Goal: Task Accomplishment & Management: Manage account settings

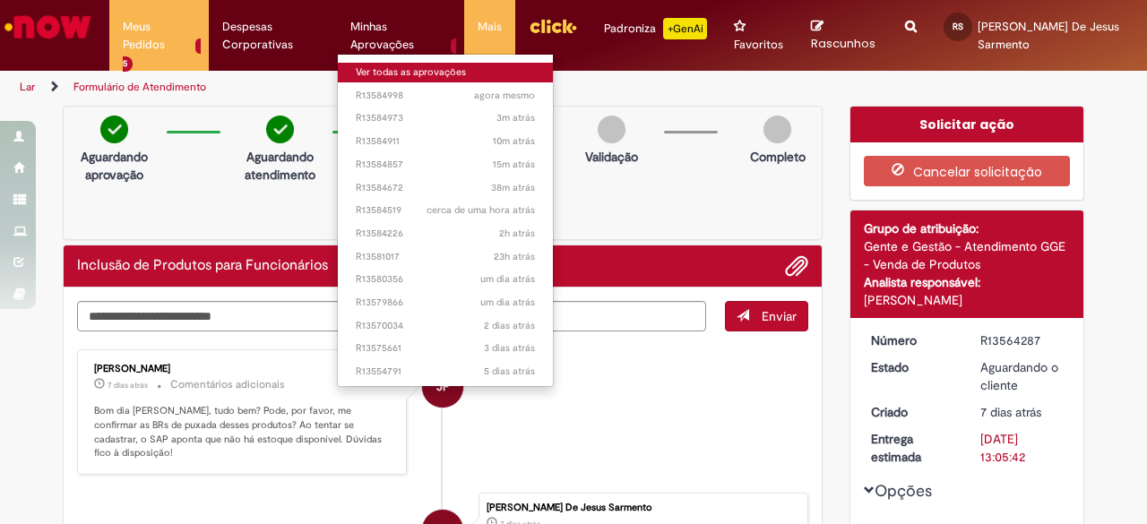
click at [400, 68] on font "Ver todas as aprovações" at bounding box center [411, 71] width 110 height 13
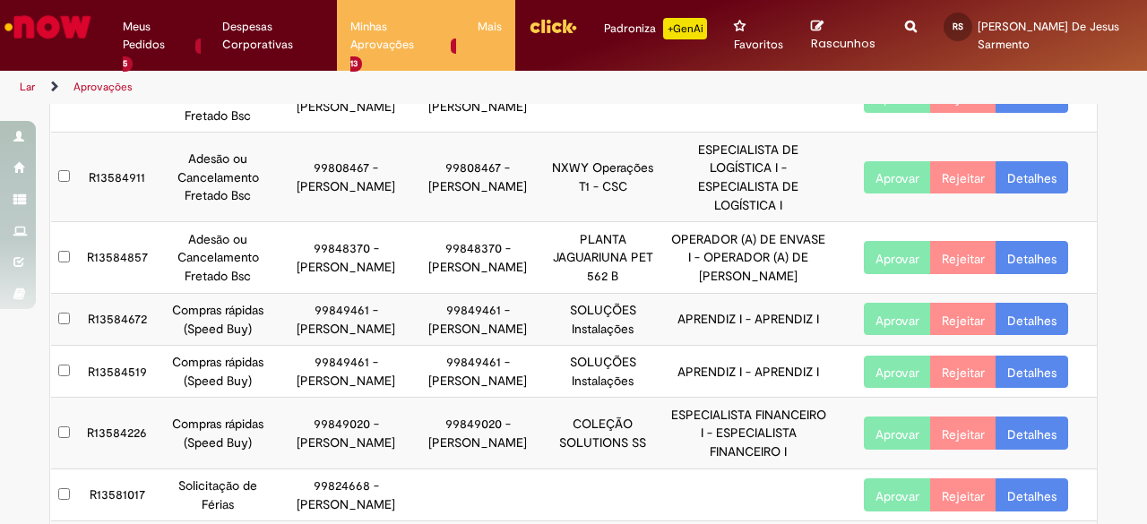
scroll to position [269, 0]
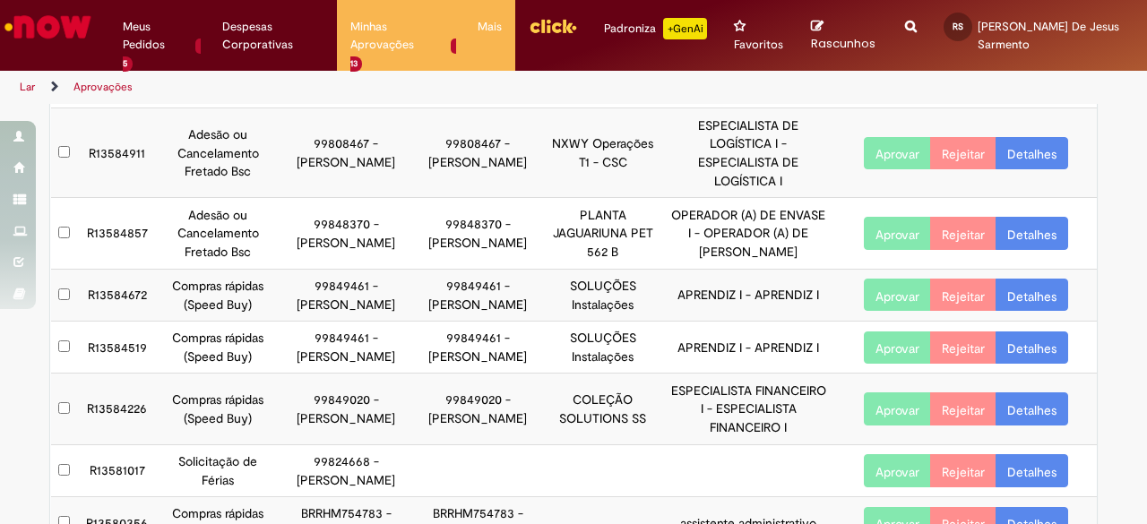
click at [59, 353] on td at bounding box center [65, 347] width 28 height 52
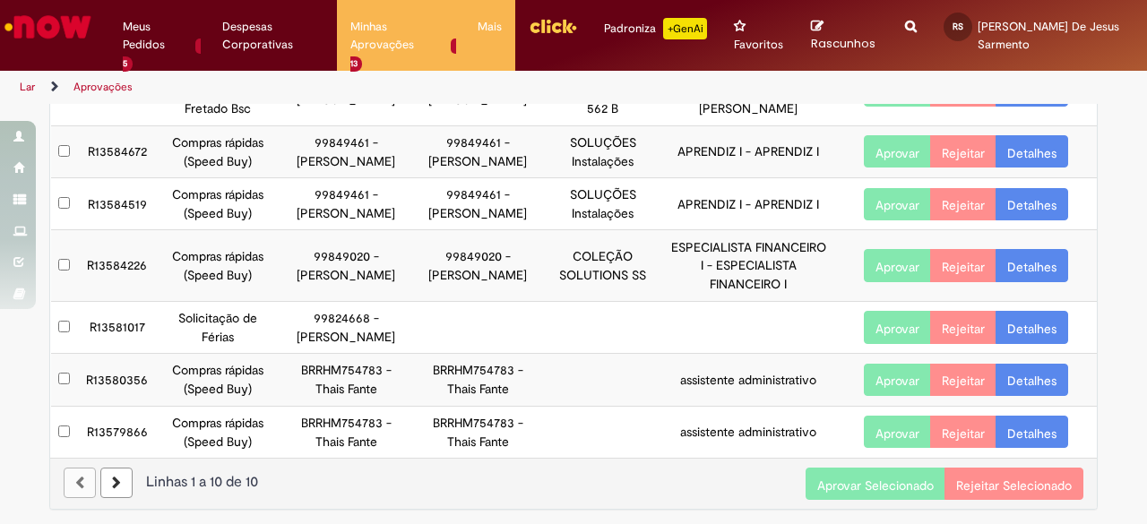
scroll to position [428, 0]
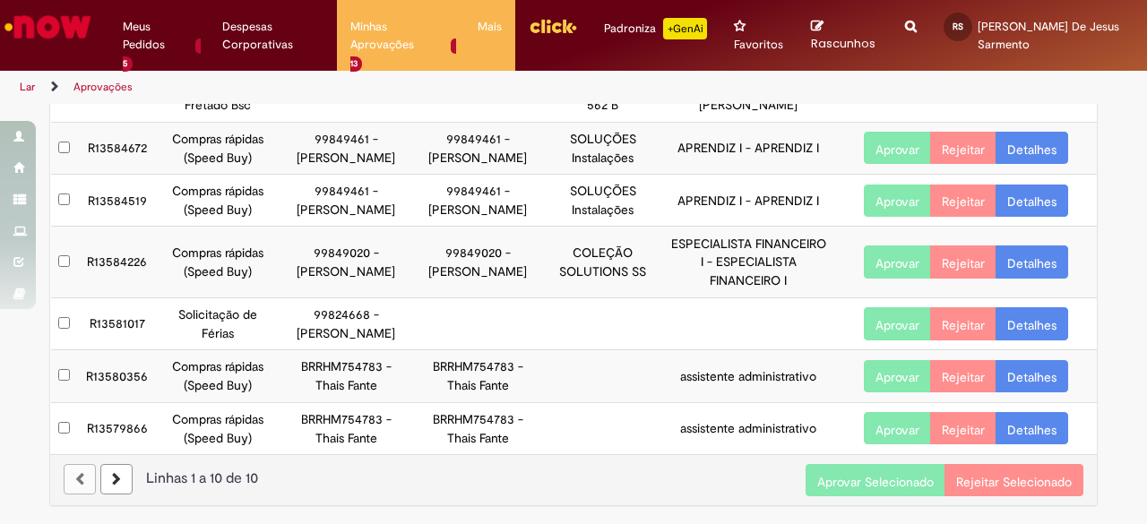
click at [893, 476] on font "Aprovar Selecionado" at bounding box center [875, 481] width 116 height 16
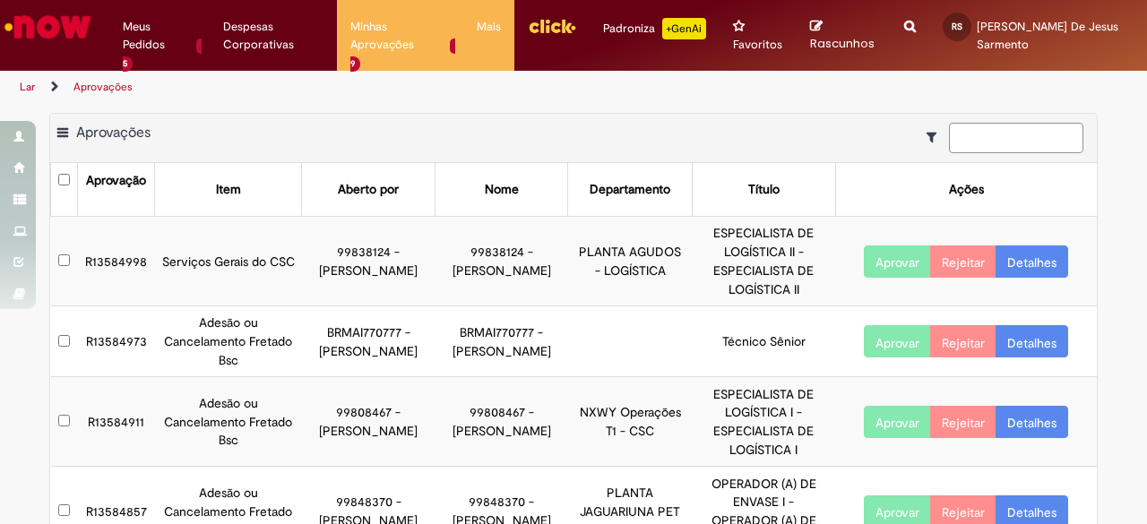
click at [107, 255] on font "R13584998" at bounding box center [116, 261] width 62 height 16
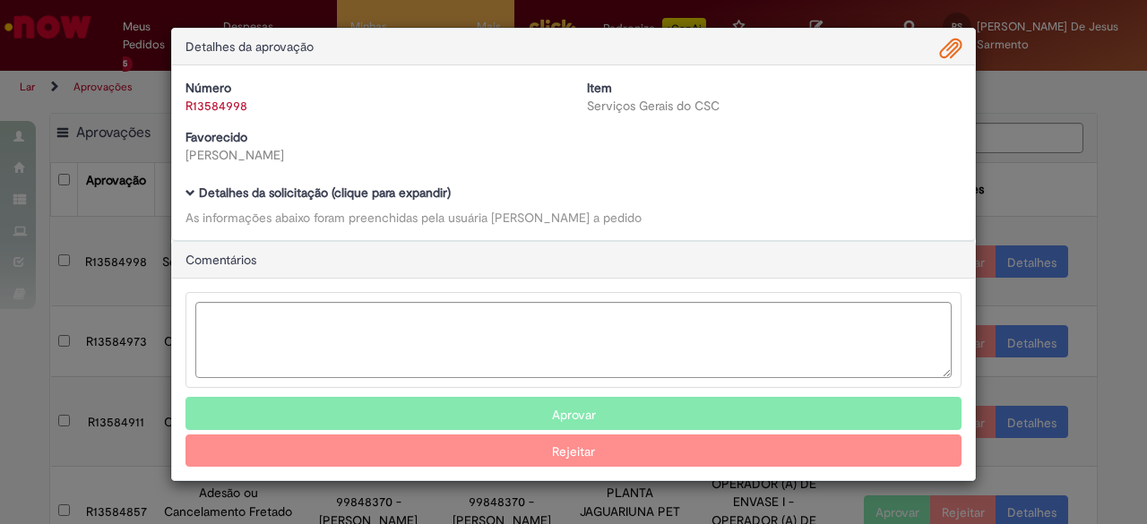
click at [188, 193] on span "Modal de Aprovação da Ambev" at bounding box center [190, 193] width 10 height 10
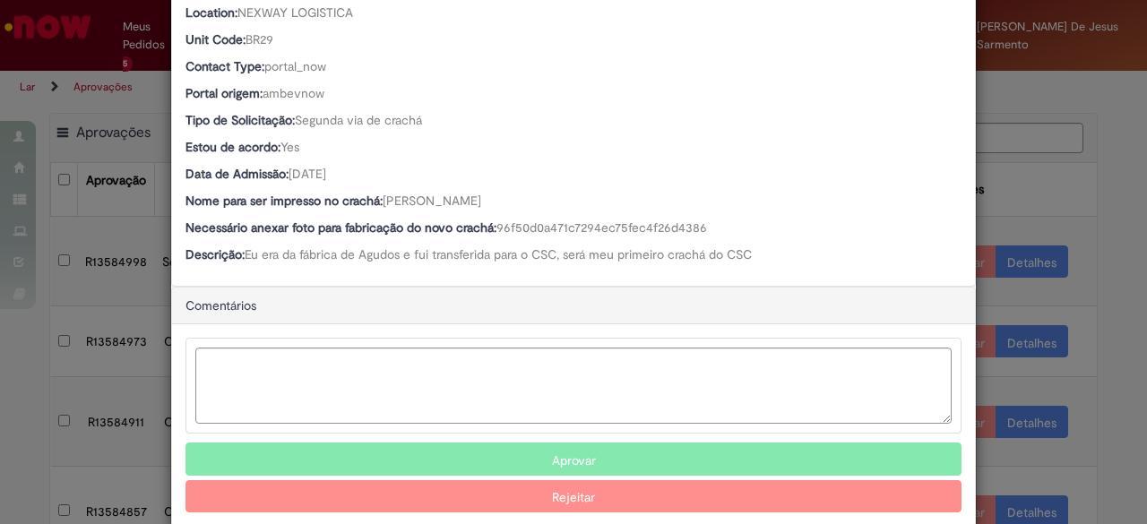
scroll to position [471, 0]
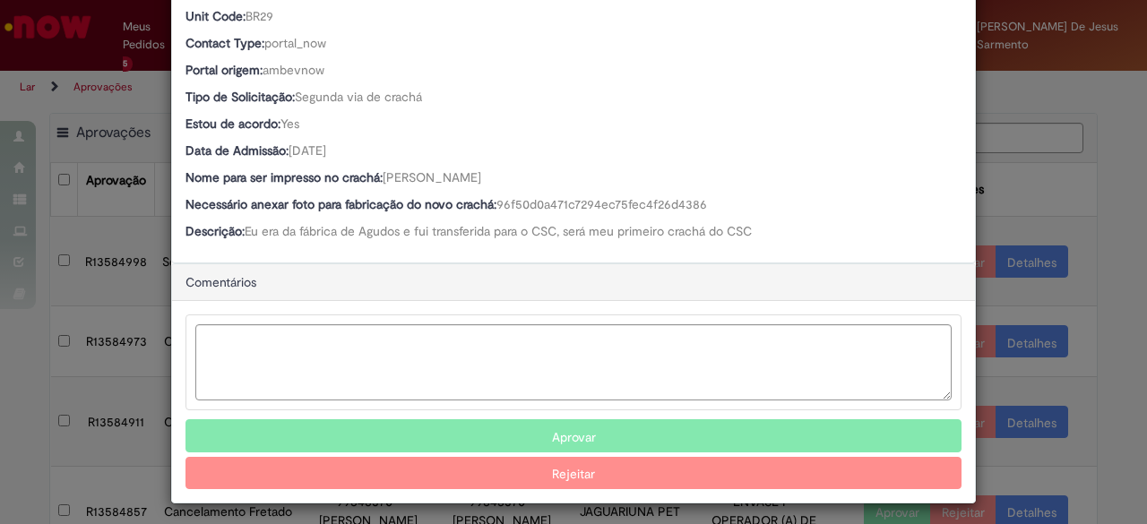
click at [580, 434] on font "Aprovar" at bounding box center [574, 437] width 44 height 16
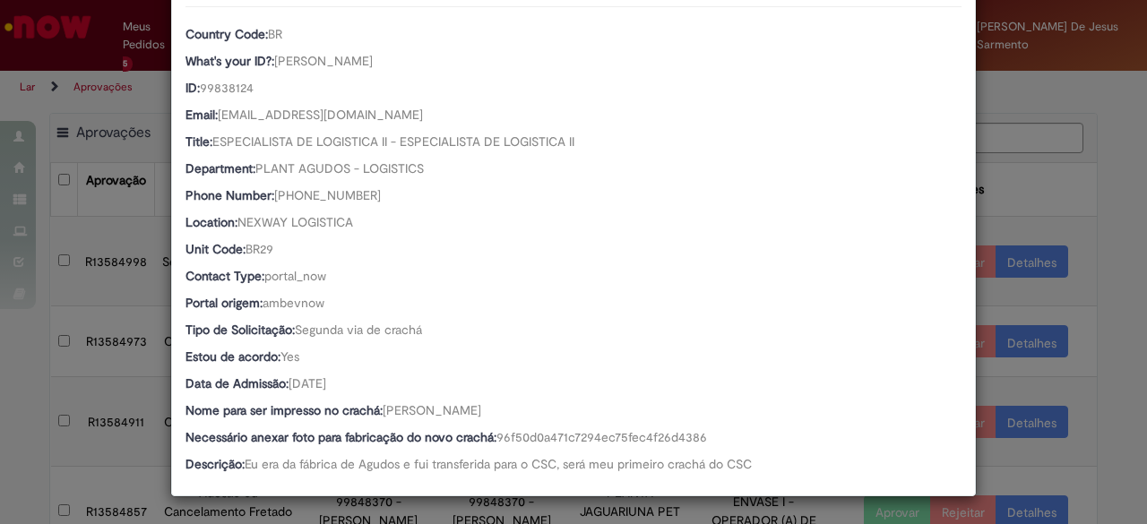
scroll to position [236, 0]
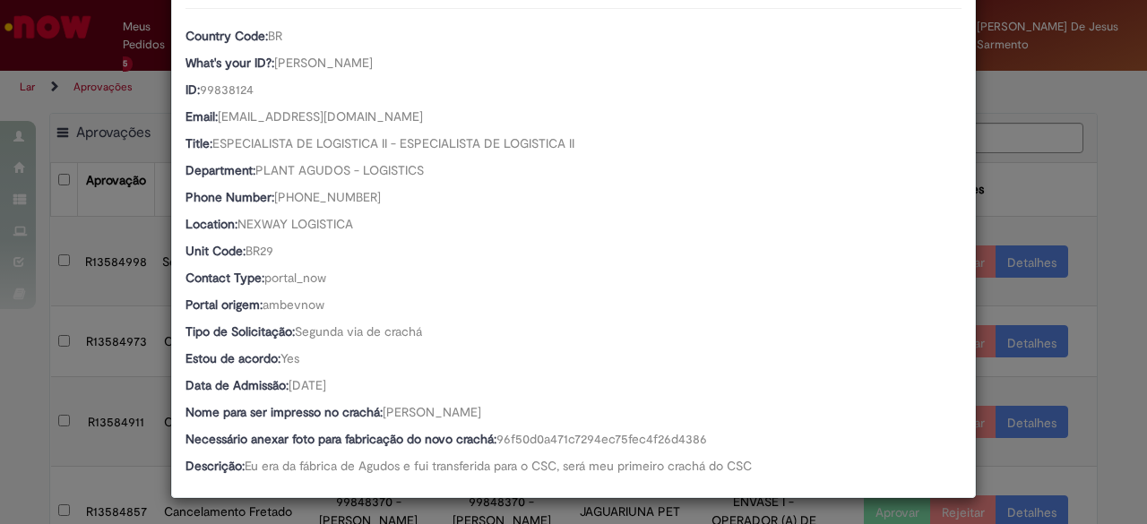
click at [1130, 250] on div "Detalhes da aprovação Número R13584998 Item Serviços Gerais do CSC Favorecido B…" at bounding box center [573, 262] width 1147 height 524
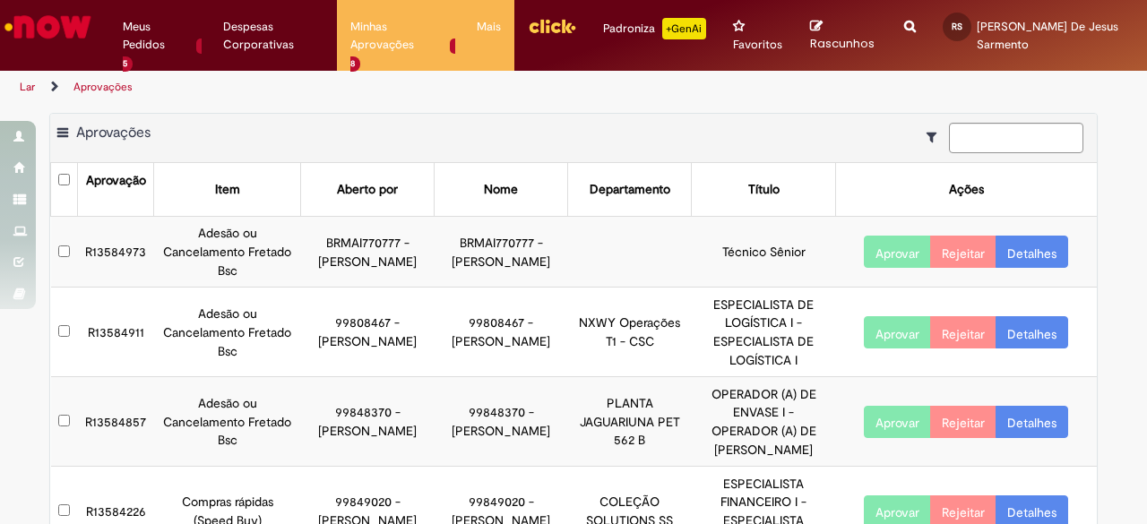
click at [107, 248] on font "R13584973" at bounding box center [115, 252] width 61 height 16
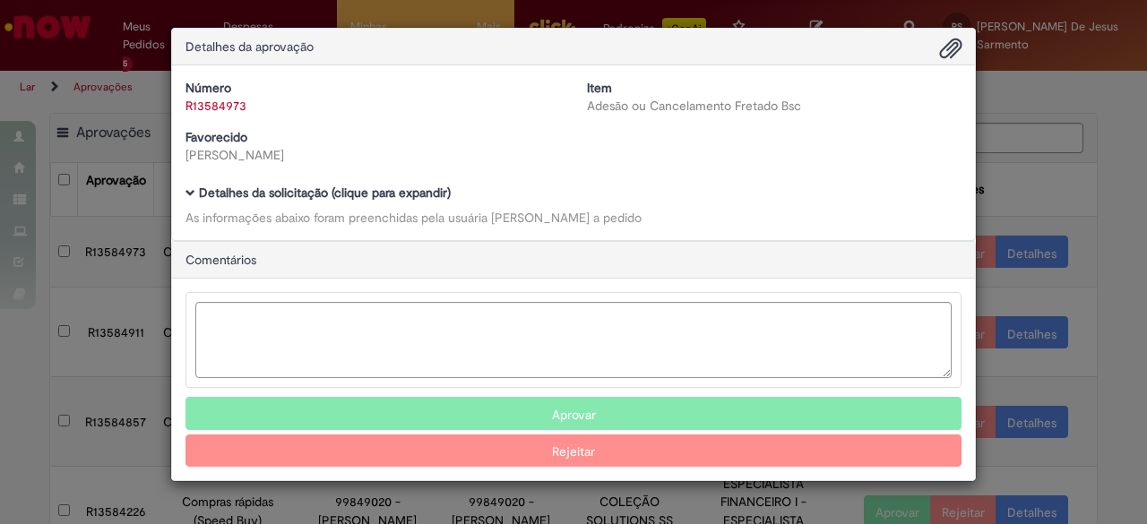
click at [193, 186] on h5 "Detalhes da solicitação (clique para expandir)" at bounding box center [573, 192] width 776 height 13
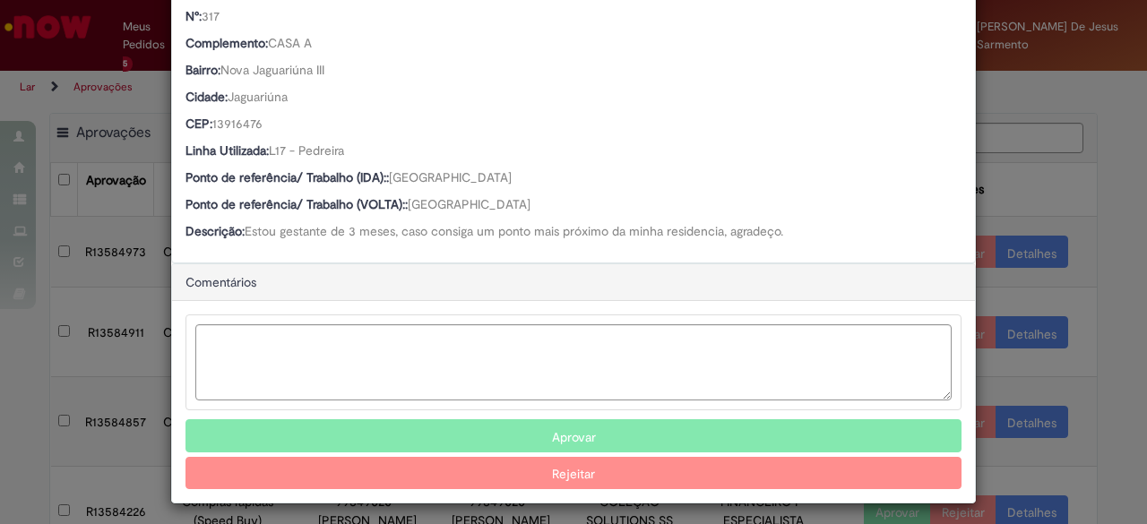
scroll to position [766, 0]
click at [589, 426] on button "Aprovar" at bounding box center [573, 436] width 776 height 32
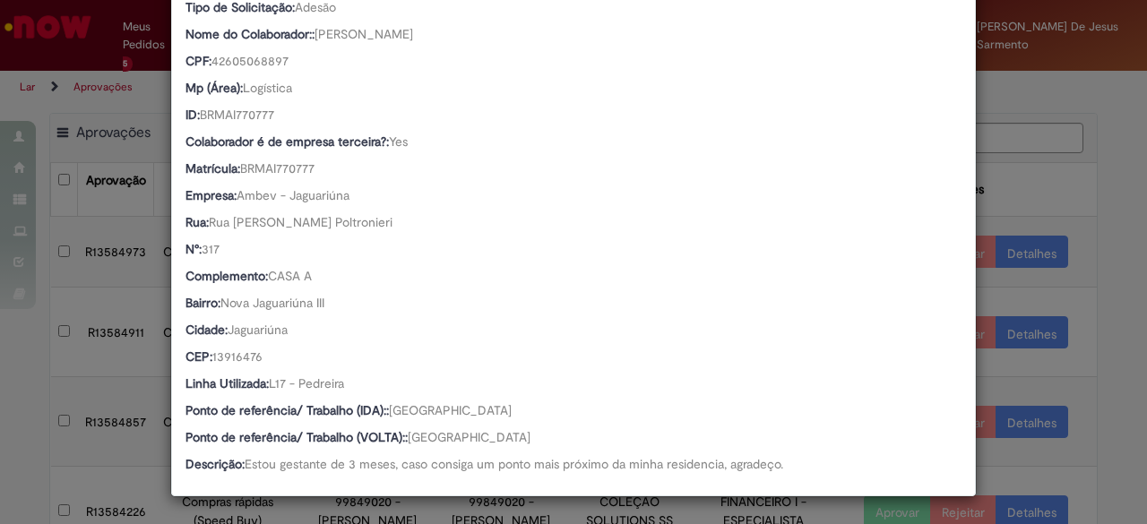
scroll to position [532, 0]
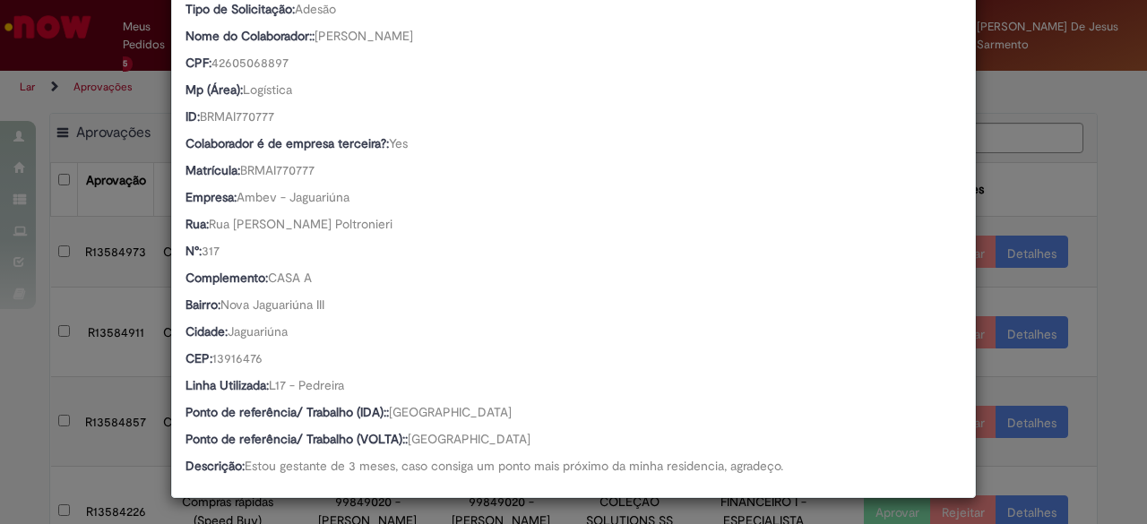
click at [1096, 248] on div "Detalhes da aprovação Número R13584973 Item Adesão ou Cancelamento Fretado Bsc …" at bounding box center [573, 262] width 1147 height 524
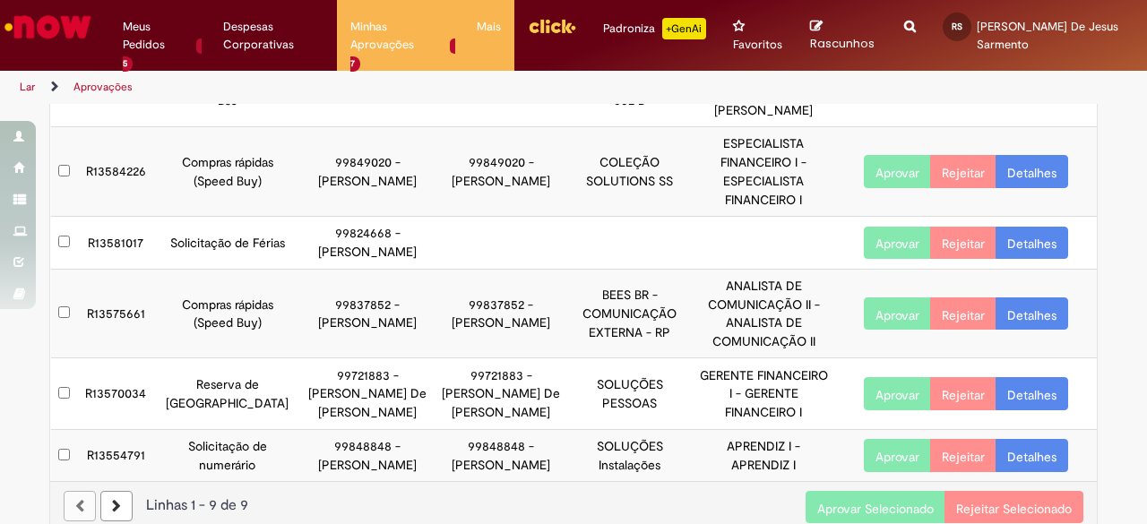
scroll to position [271, 0]
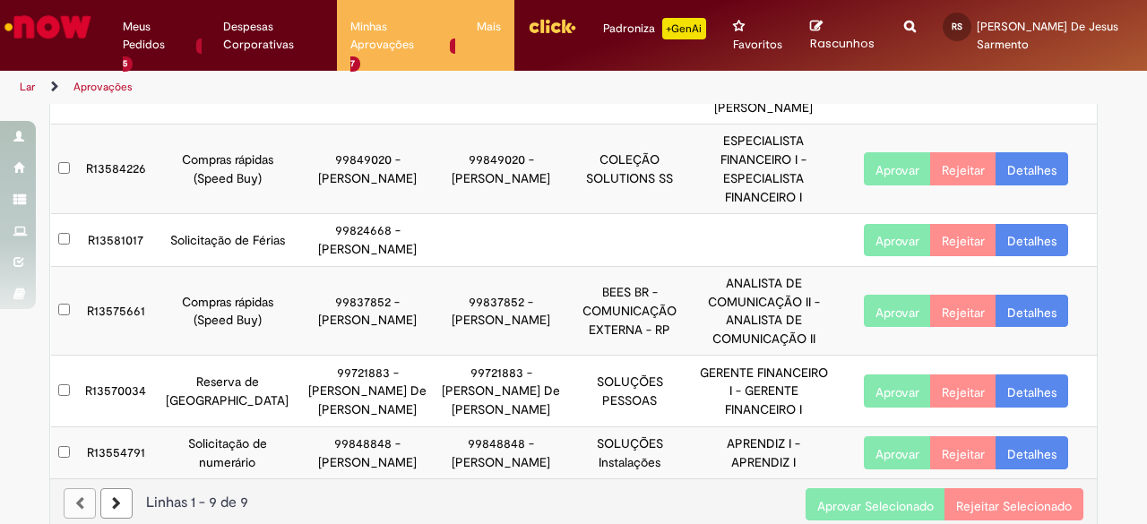
click at [55, 426] on td at bounding box center [64, 452] width 27 height 52
click at [856, 497] on font "Aprovar Selecionado" at bounding box center [875, 505] width 116 height 16
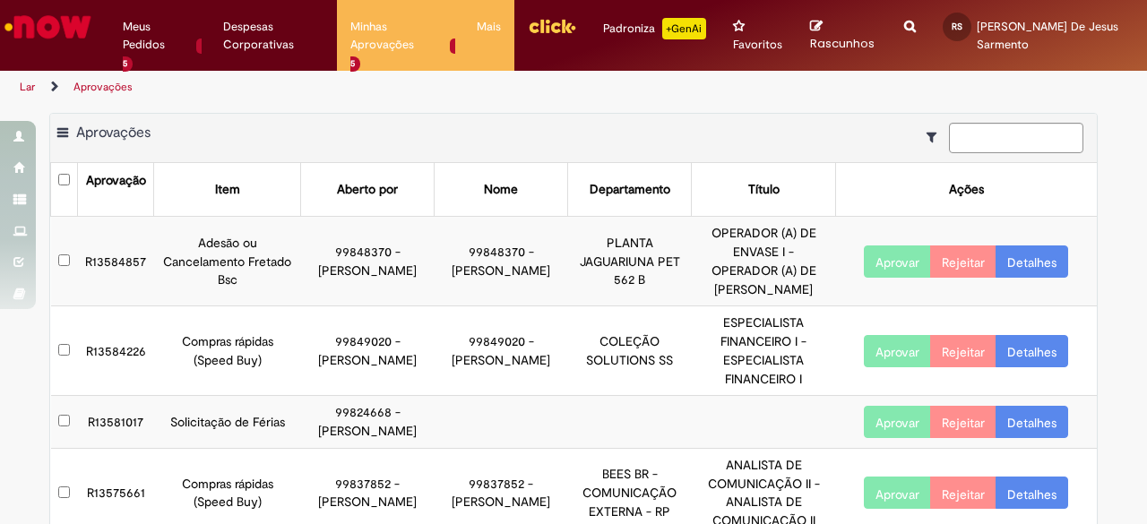
click at [101, 253] on font "R13584857" at bounding box center [115, 261] width 61 height 16
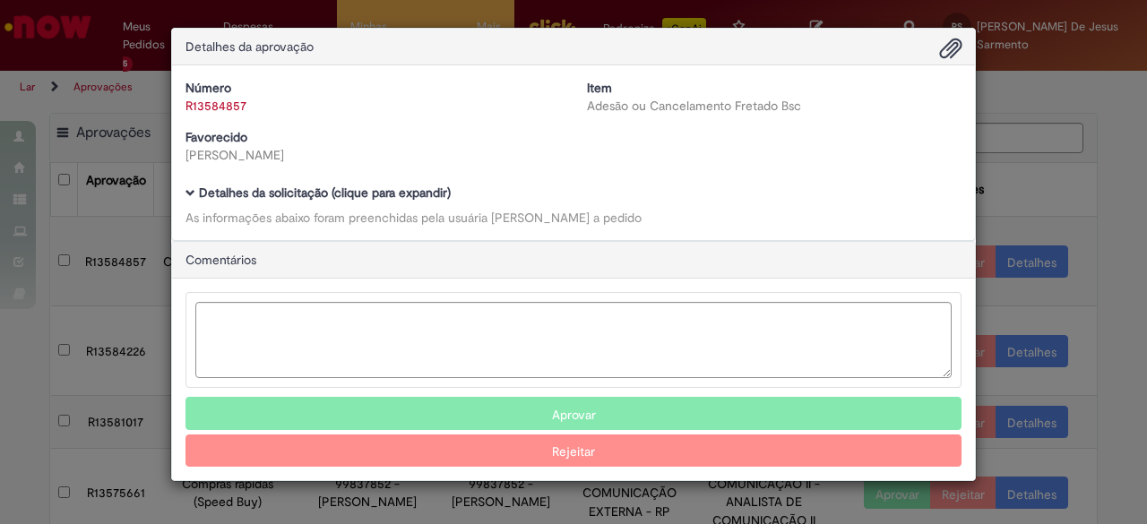
click at [195, 188] on h5 "Detalhes da solicitação (clique para expandir)" at bounding box center [573, 192] width 776 height 13
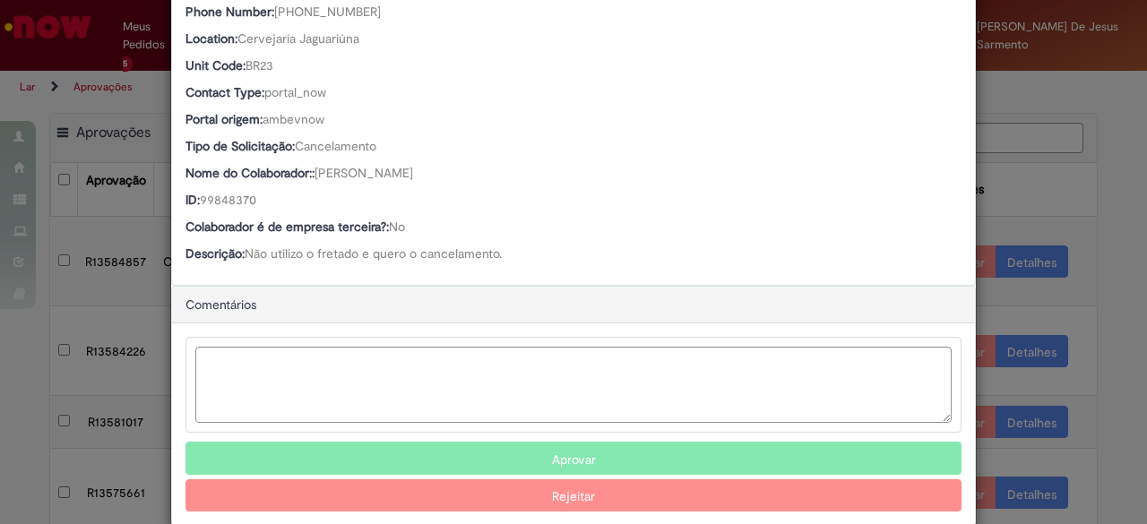
scroll to position [444, 0]
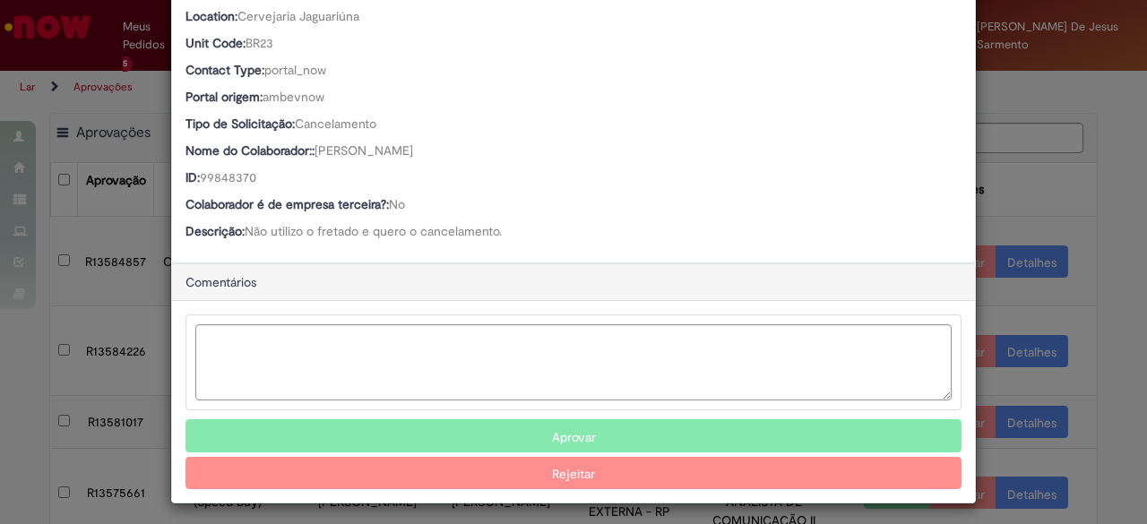
click at [554, 429] on font "Aprovar" at bounding box center [574, 437] width 44 height 16
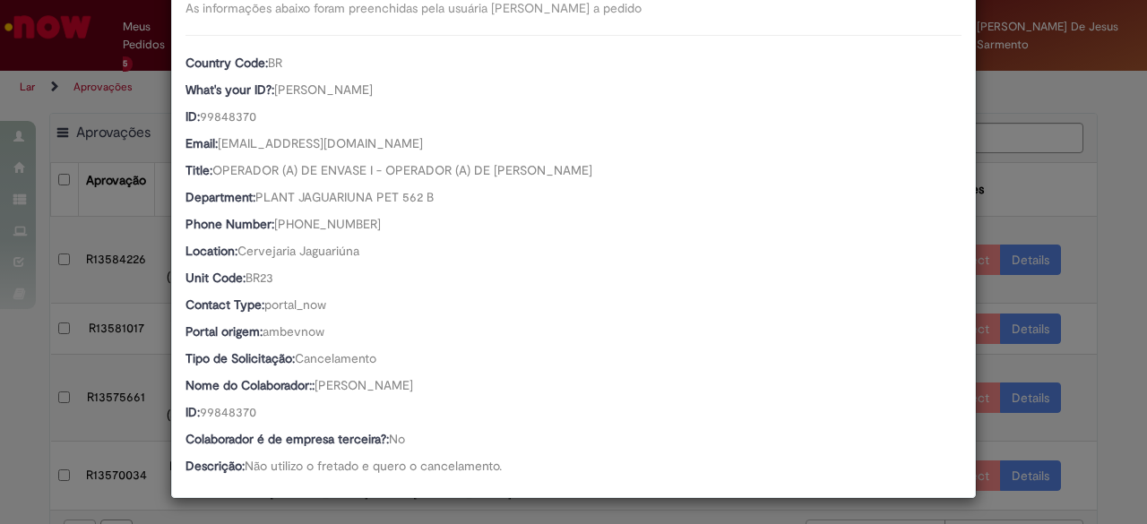
click at [1127, 210] on div "Detalhes da aprovação Número R13584857 Item Adesão ou Cancelamento Fretado Bsc …" at bounding box center [573, 262] width 1147 height 524
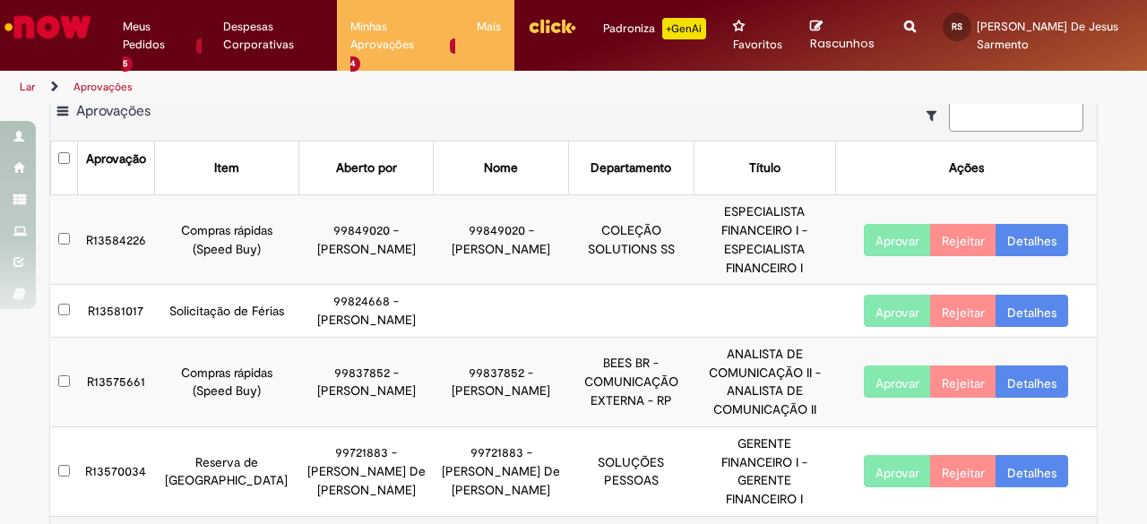
scroll to position [41, 0]
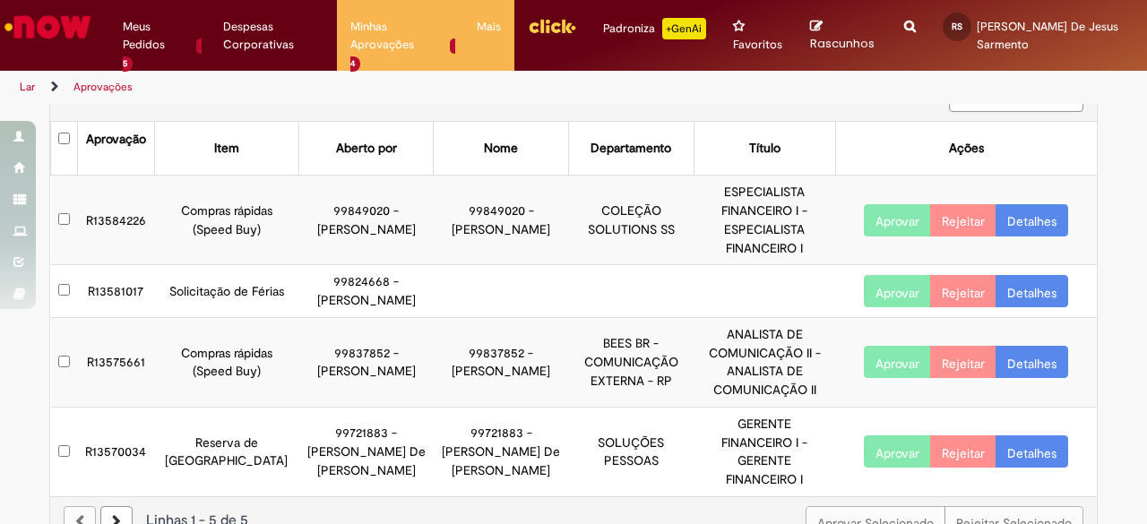
click at [106, 282] on font "R13581017" at bounding box center [116, 290] width 56 height 16
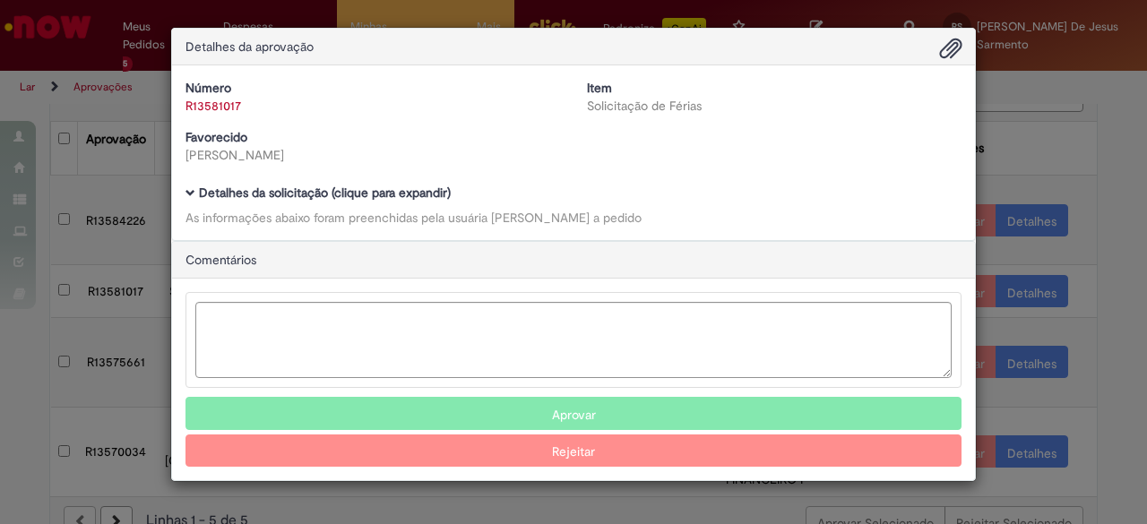
click at [195, 194] on h5 "Detalhes da solicitação (clique para expandir)" at bounding box center [573, 192] width 776 height 13
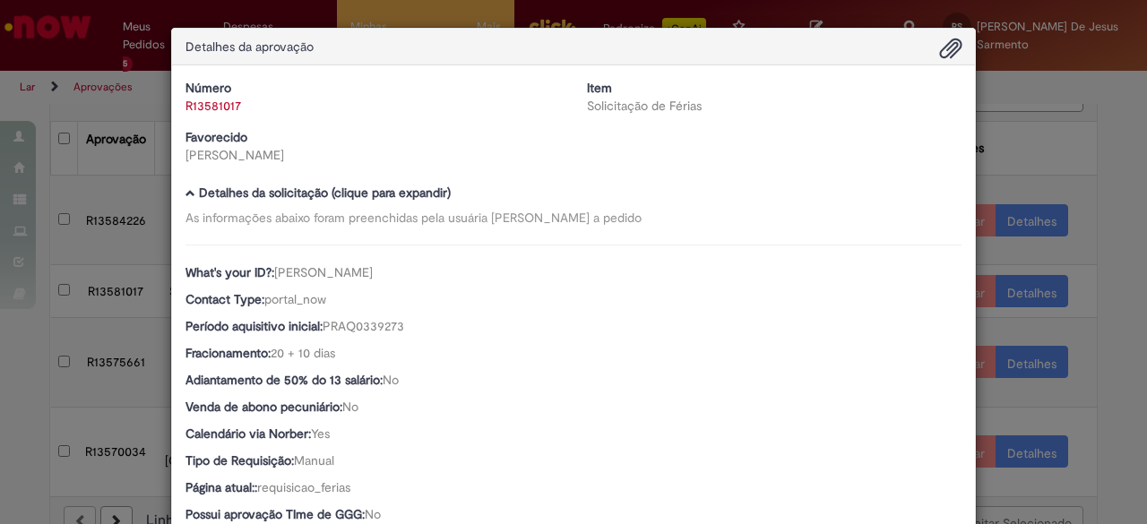
scroll to position [179, 0]
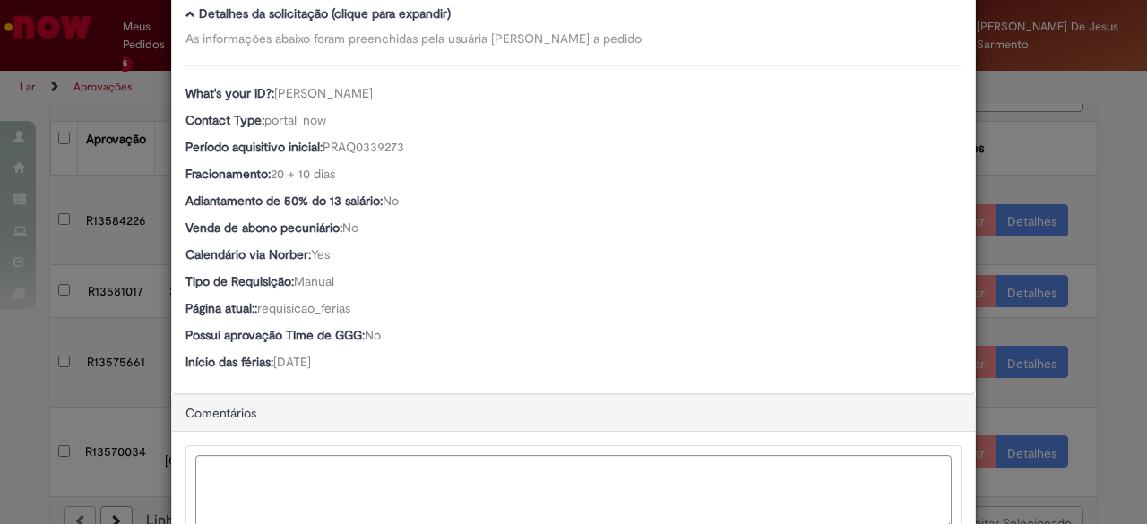
click at [1124, 238] on div "Detalhes da aprovação Número R13581017 Item Solicitação de Férias Favorecido [P…" at bounding box center [573, 262] width 1147 height 524
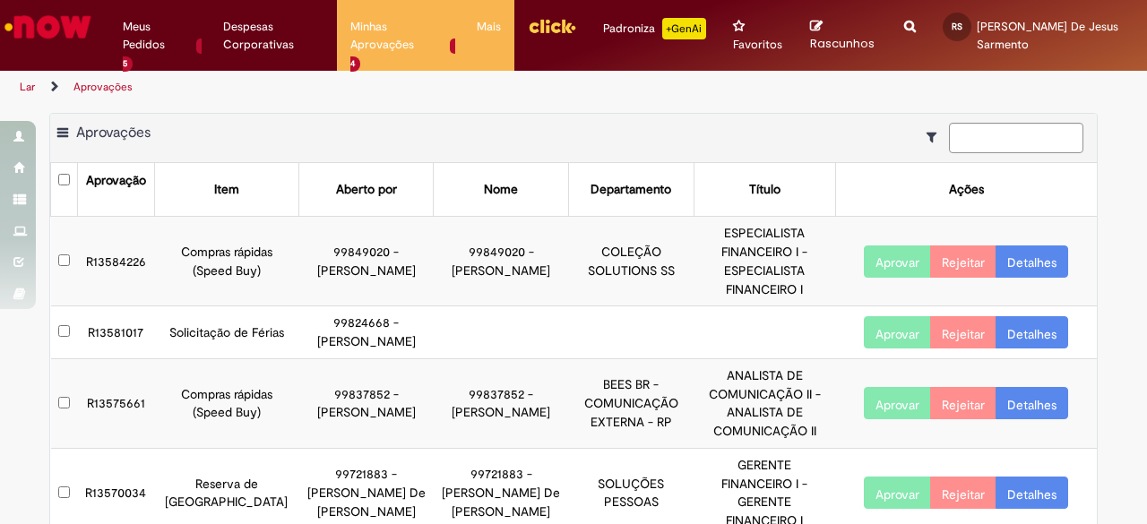
scroll to position [41, 0]
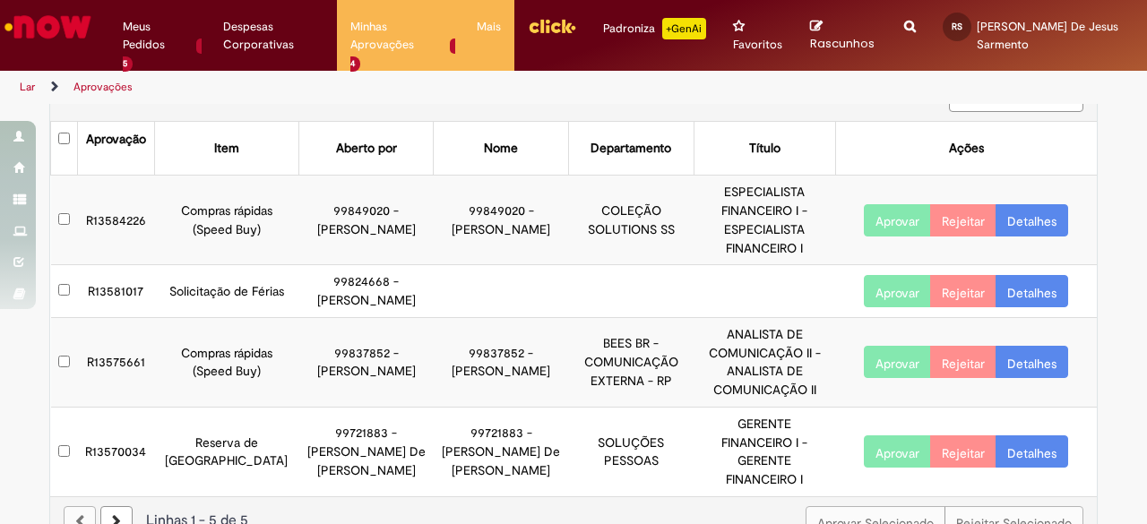
click at [100, 211] on font "R13584226" at bounding box center [116, 219] width 60 height 16
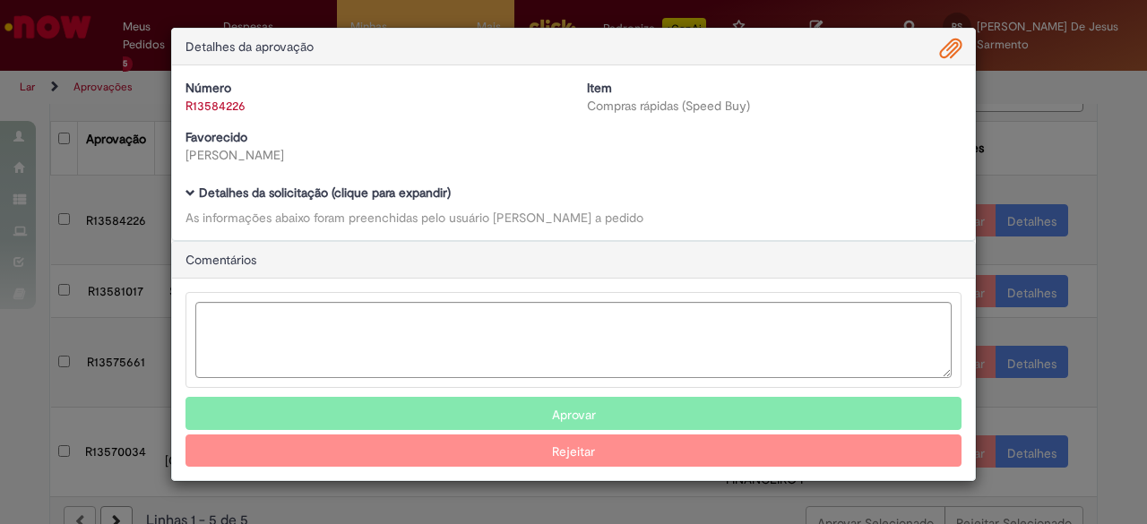
click at [193, 193] on span "Modal de Aprovação da Ambev" at bounding box center [190, 193] width 10 height 10
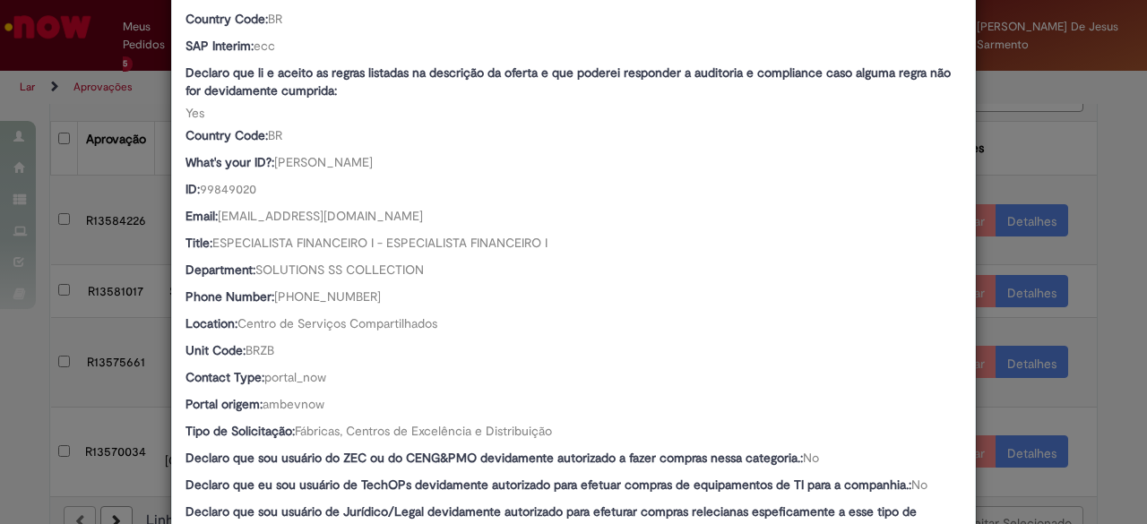
scroll to position [358, 0]
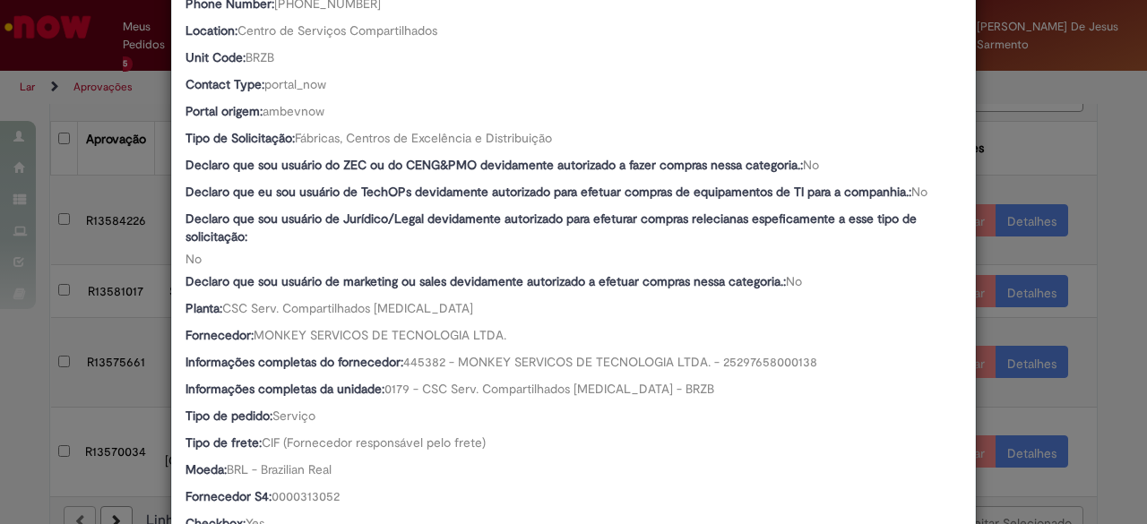
click at [1097, 220] on div "Detalhes da aprovação Número R13584226 Item Compras rápidas (Speed ​​Buy) Favor…" at bounding box center [573, 262] width 1147 height 524
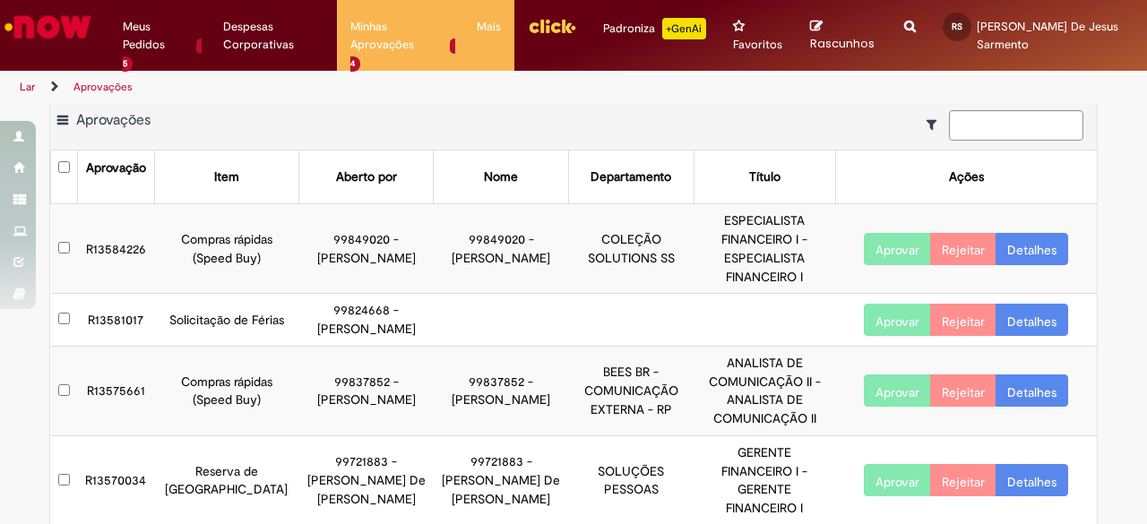
scroll to position [0, 0]
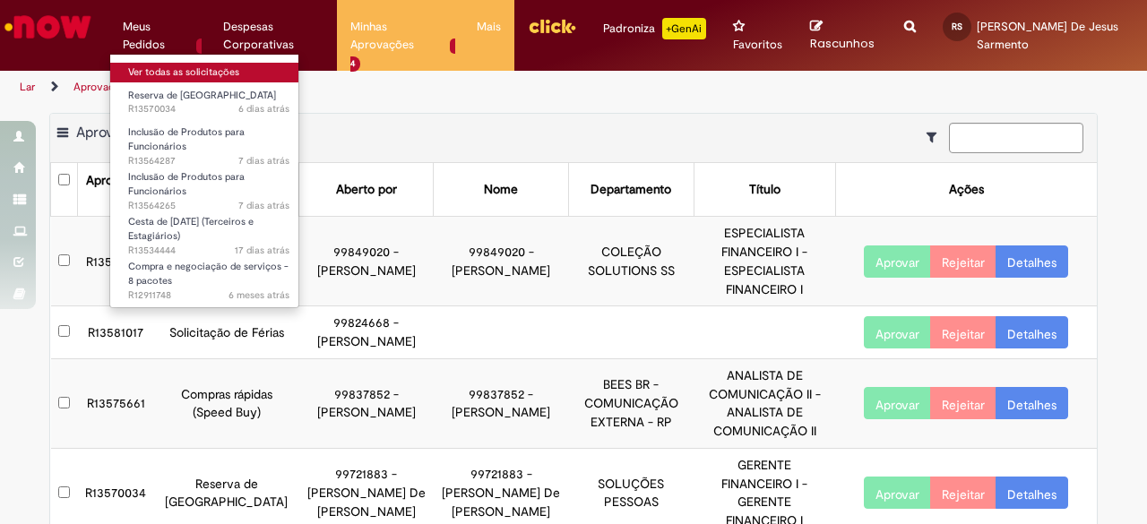
click at [141, 72] on font "Ver todas as solicitações" at bounding box center [183, 71] width 111 height 13
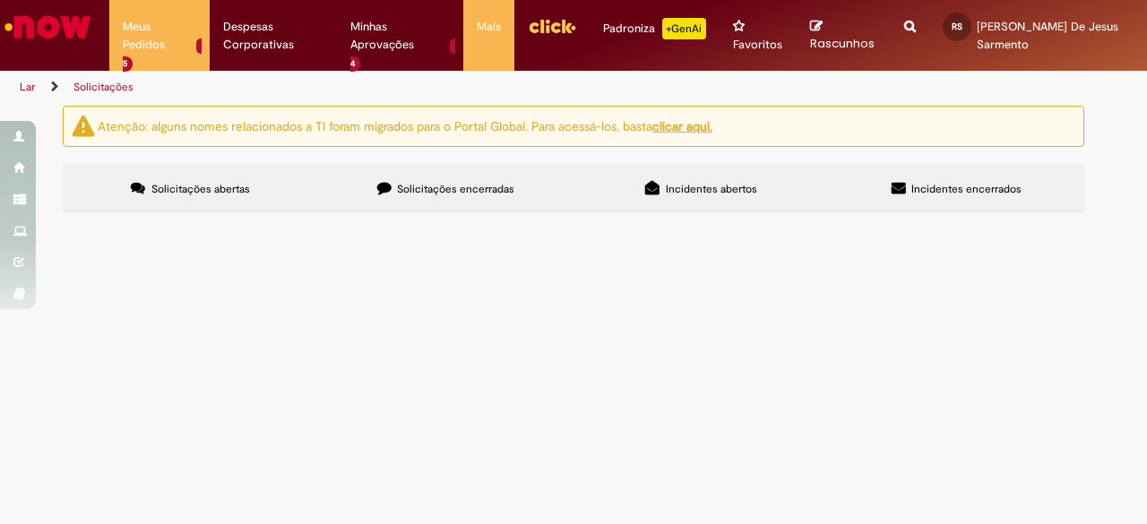
scroll to position [90, 0]
click at [0, 0] on font "R13564287" at bounding box center [0, 0] width 0 height 0
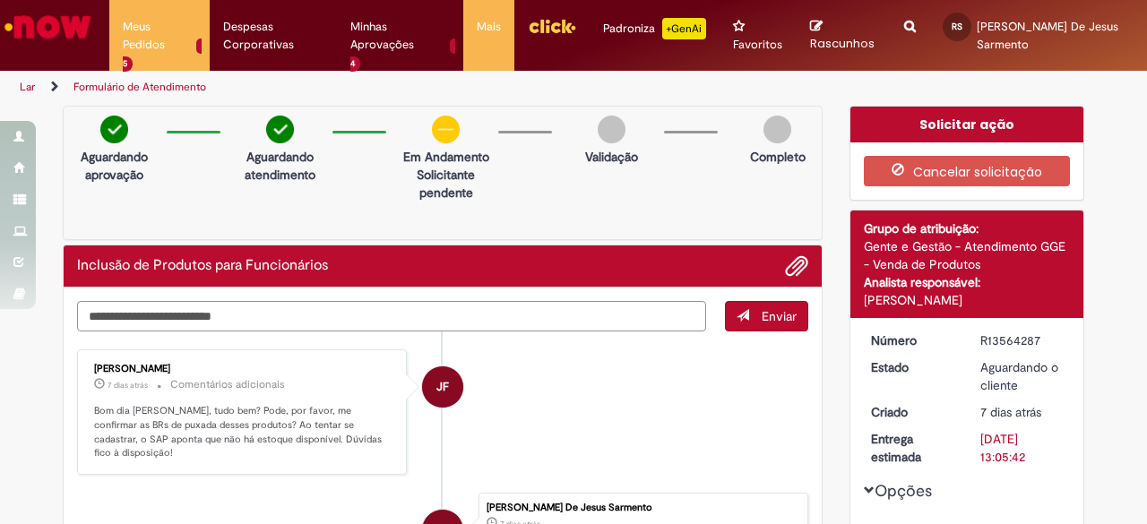
click at [168, 313] on textarea "Digite sua mensagem aqui..." at bounding box center [391, 316] width 629 height 30
type textarea "**********"
click at [771, 311] on font "Enviar" at bounding box center [778, 316] width 35 height 16
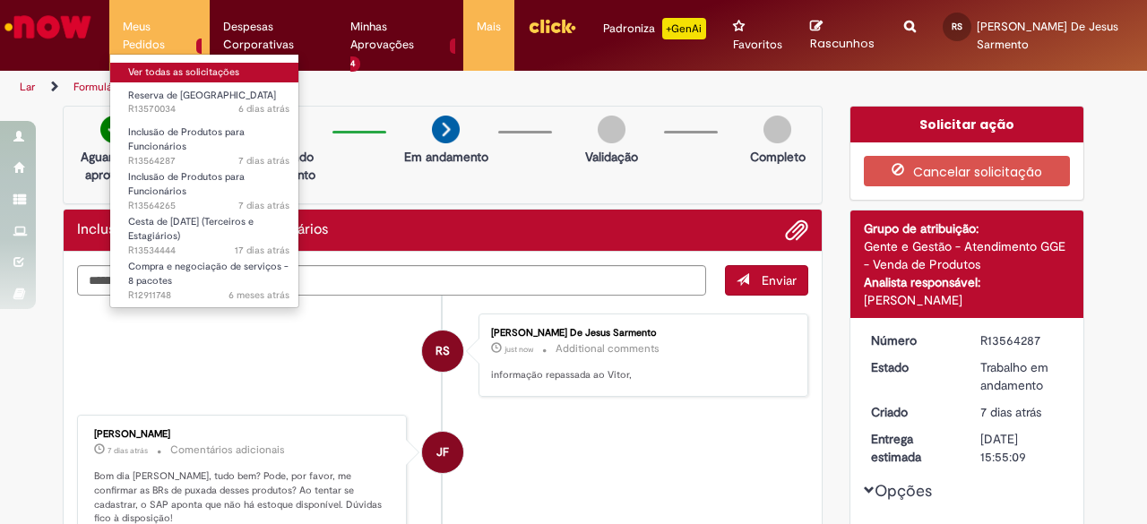
click at [163, 67] on font "Ver todas as solicitações" at bounding box center [183, 71] width 111 height 13
